Goal: Information Seeking & Learning: Learn about a topic

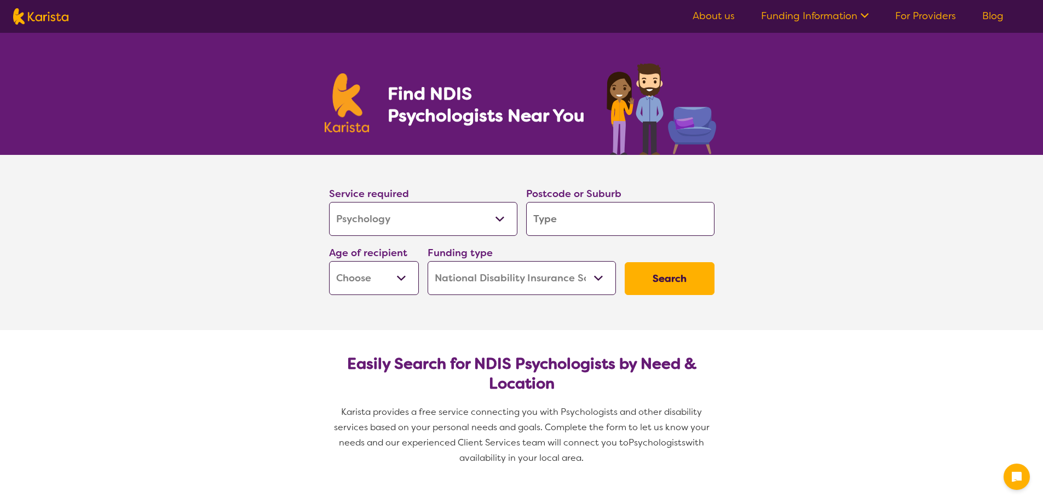
select select "Psychology"
select select "NDIS"
select select "Psychology"
select select "NDIS"
click at [605, 212] on input "search" at bounding box center [620, 219] width 188 height 34
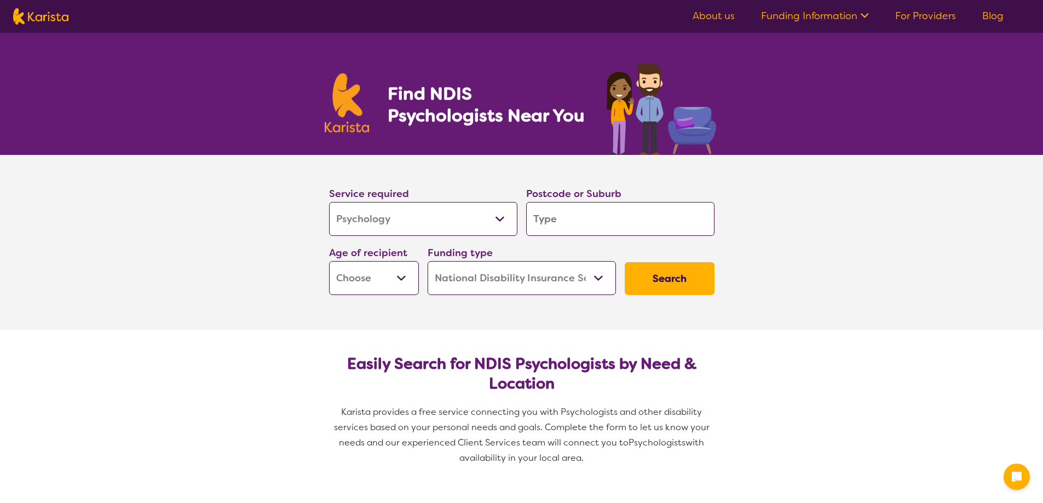
type input "3"
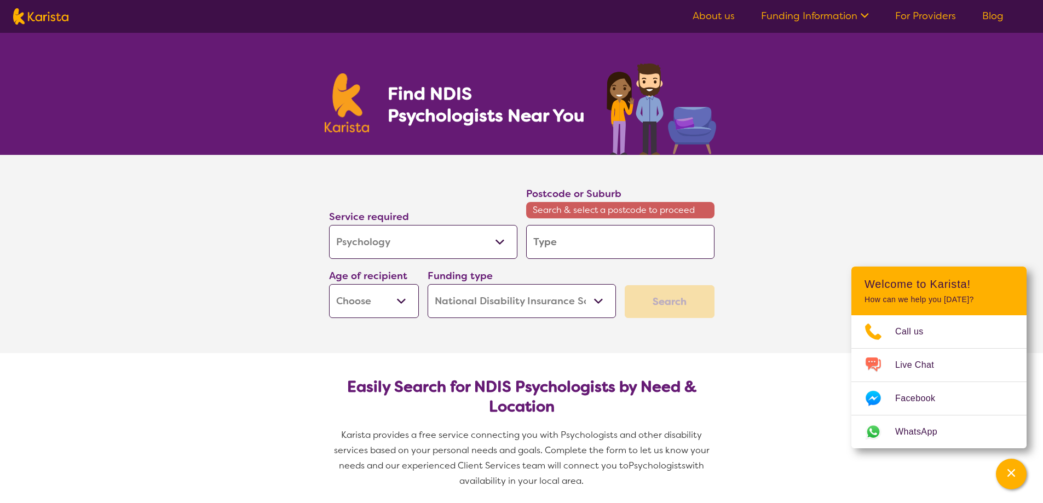
type input "2"
type input "21"
type input "211"
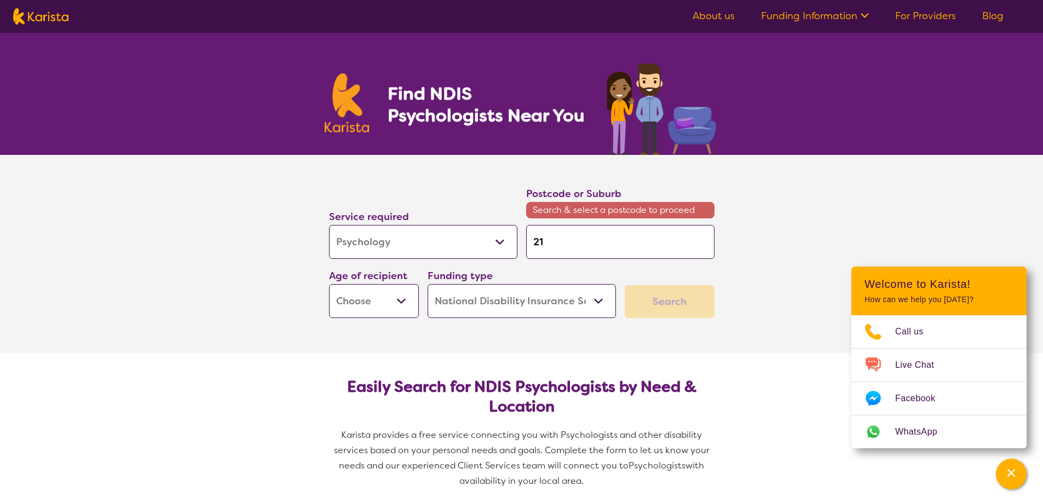
type input "211"
type input "2112"
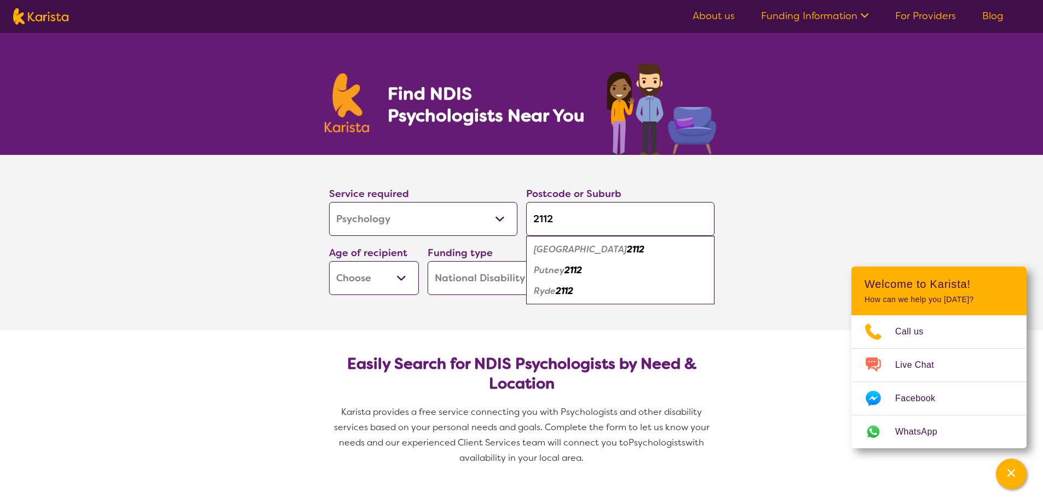
type input "2112"
click at [577, 289] on div "Ryde 2112" at bounding box center [620, 291] width 177 height 21
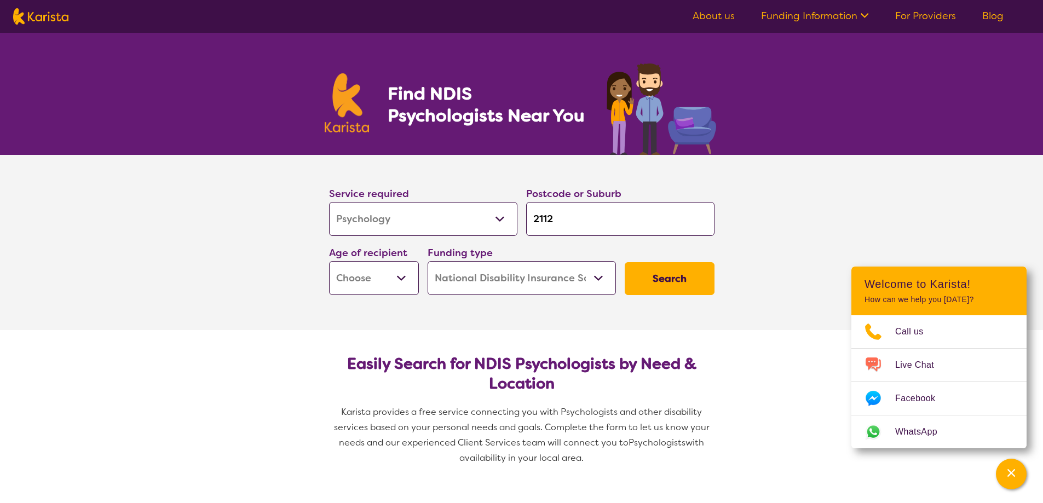
click at [399, 277] on select "Early Childhood - 0 to 9 Child - 10 to 11 Adolescent - 12 to 17 Adult - 18 to 6…" at bounding box center [374, 278] width 90 height 34
select select "AS"
click at [329, 261] on select "Early Childhood - 0 to 9 Child - 10 to 11 Adolescent - 12 to 17 Adult - 18 to 6…" at bounding box center [374, 278] width 90 height 34
select select "AS"
click at [667, 276] on button "Search" at bounding box center [670, 278] width 90 height 33
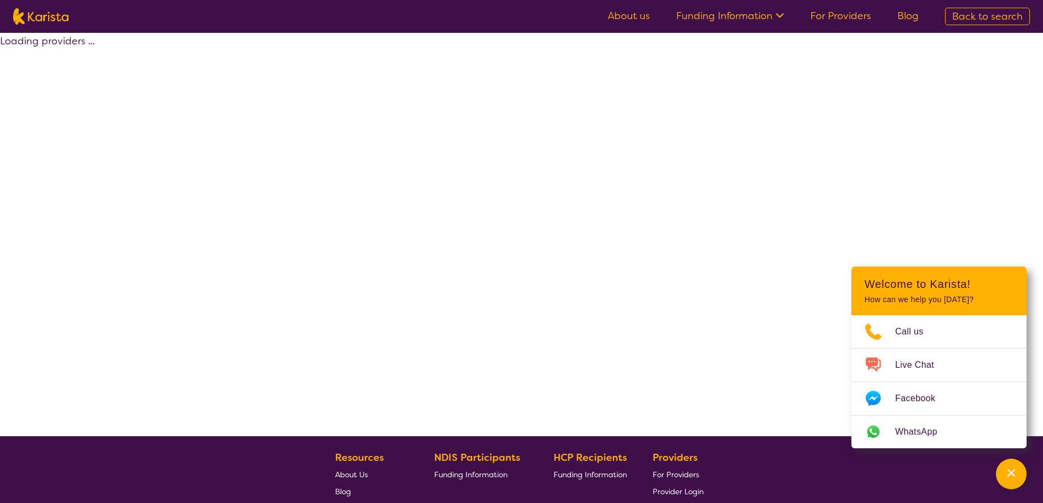
select select "by_score"
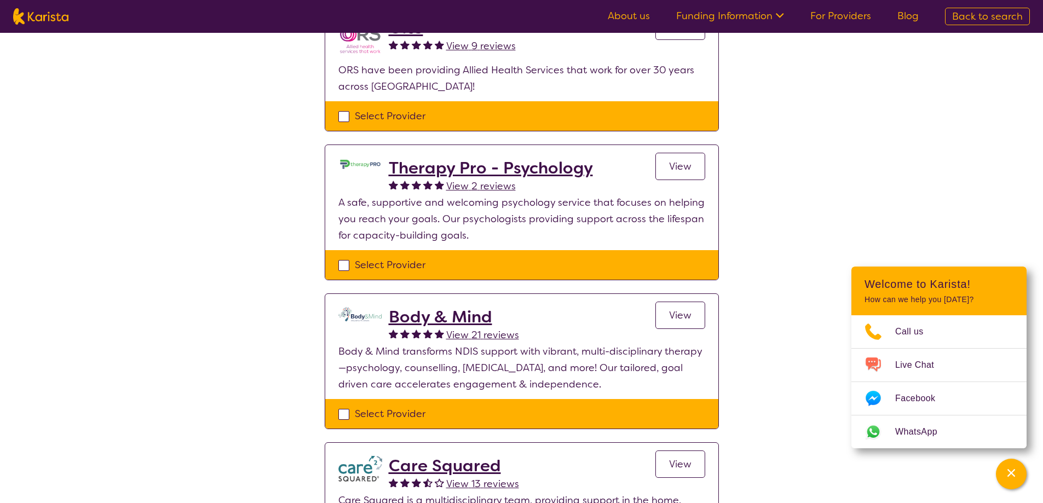
scroll to position [493, 0]
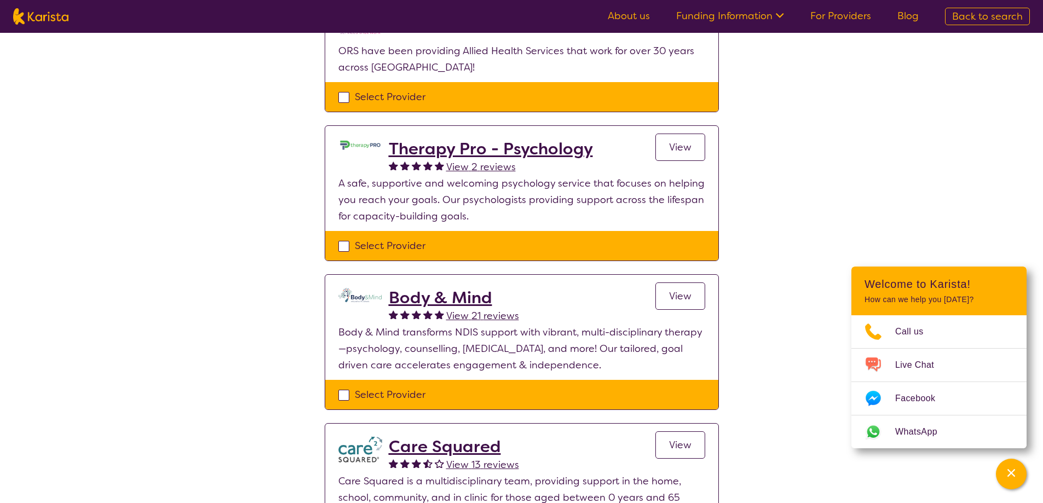
click at [694, 137] on link "View" at bounding box center [680, 147] width 50 height 27
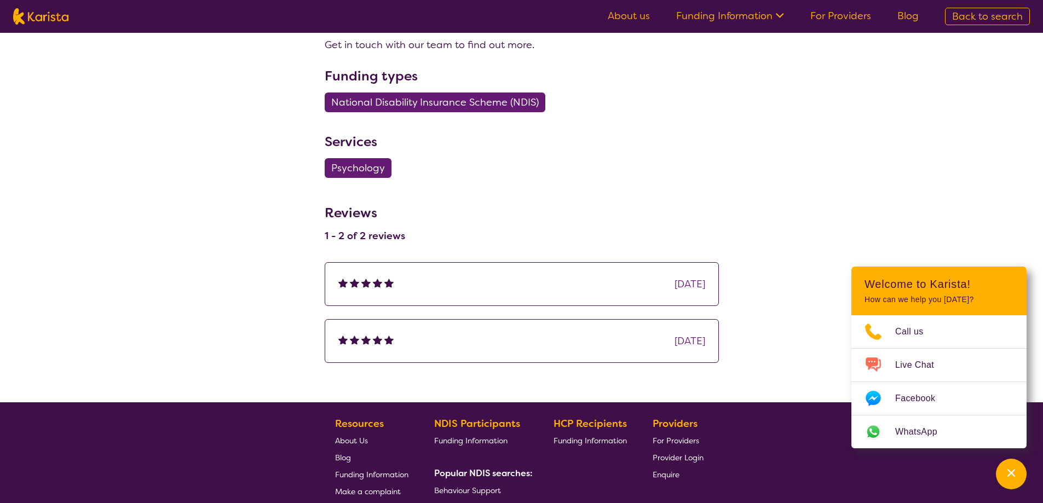
scroll to position [657, 0]
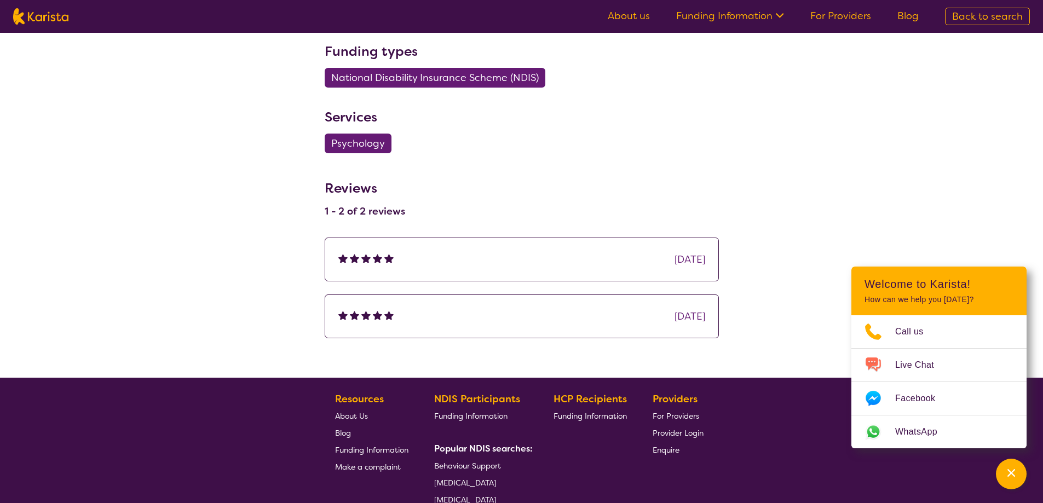
select select "by_score"
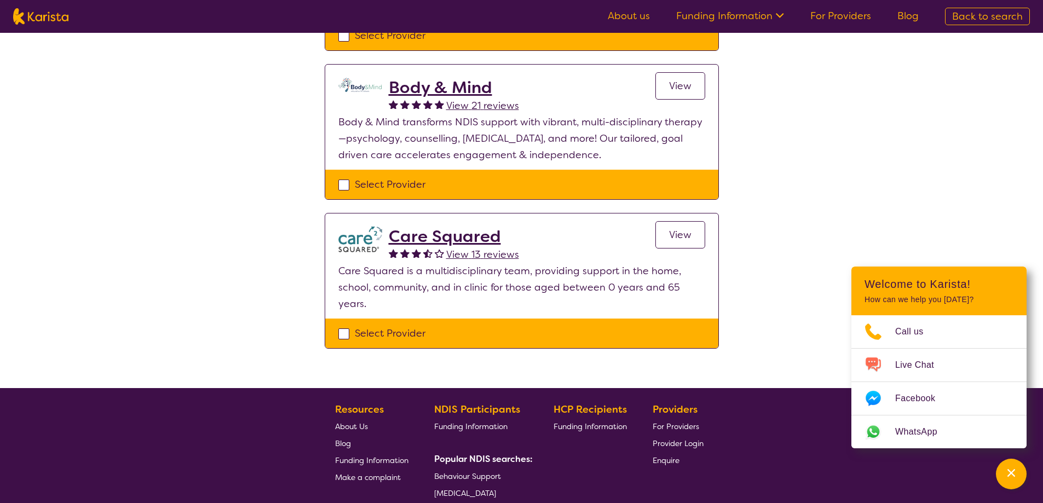
scroll to position [712, 0]
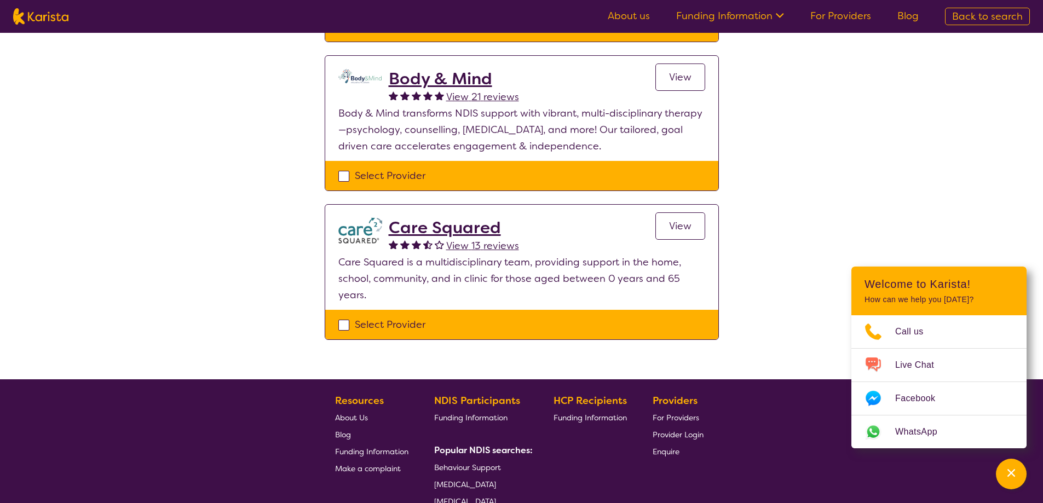
click at [673, 74] on span "View" at bounding box center [680, 77] width 22 height 13
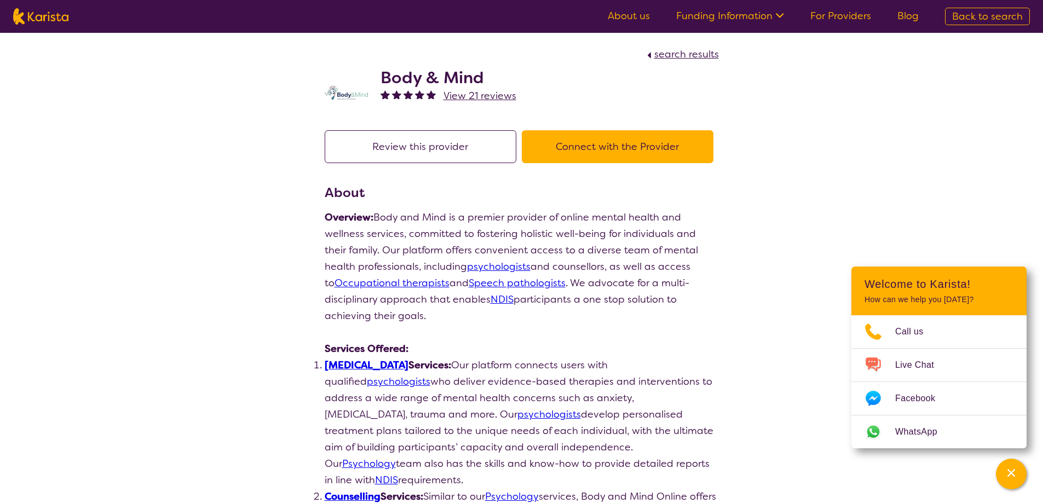
click at [458, 76] on h2 "Body & Mind" at bounding box center [449, 78] width 136 height 20
